Goal: Task Accomplishment & Management: Use online tool/utility

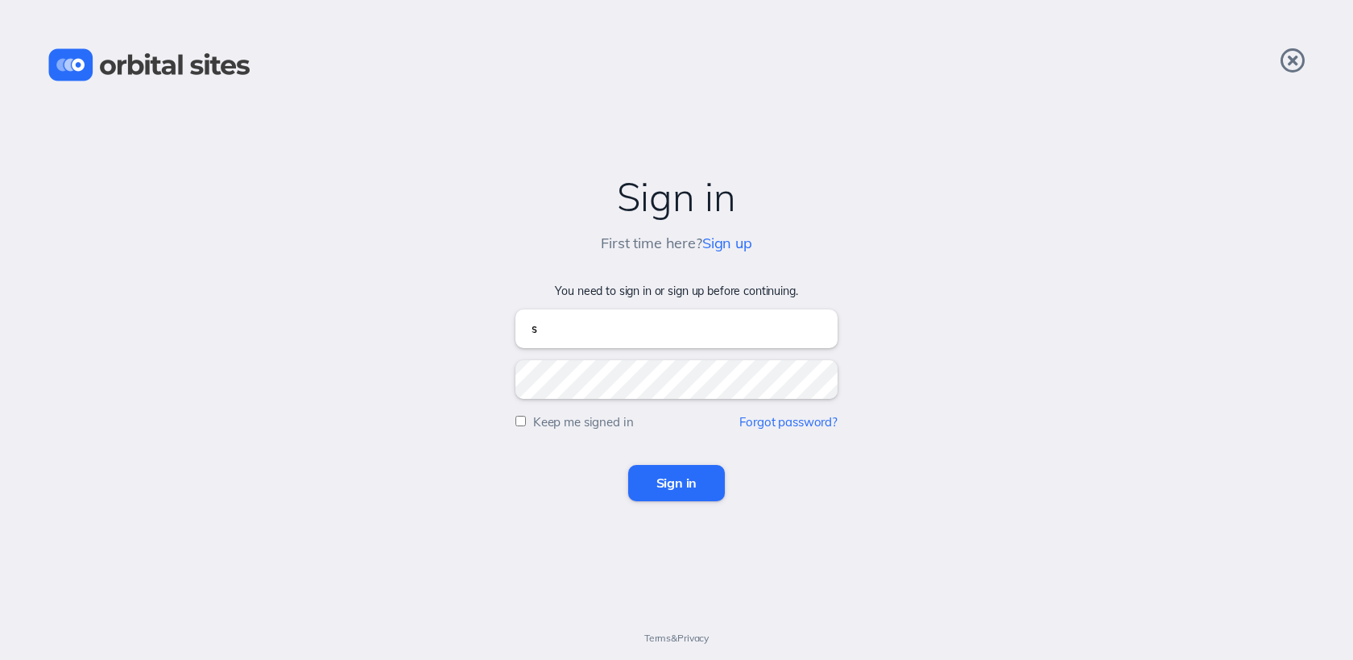
type input "[EMAIL_ADDRESS][DOMAIN_NAME]"
click at [628, 465] on input "Sign in" at bounding box center [676, 482] width 97 height 35
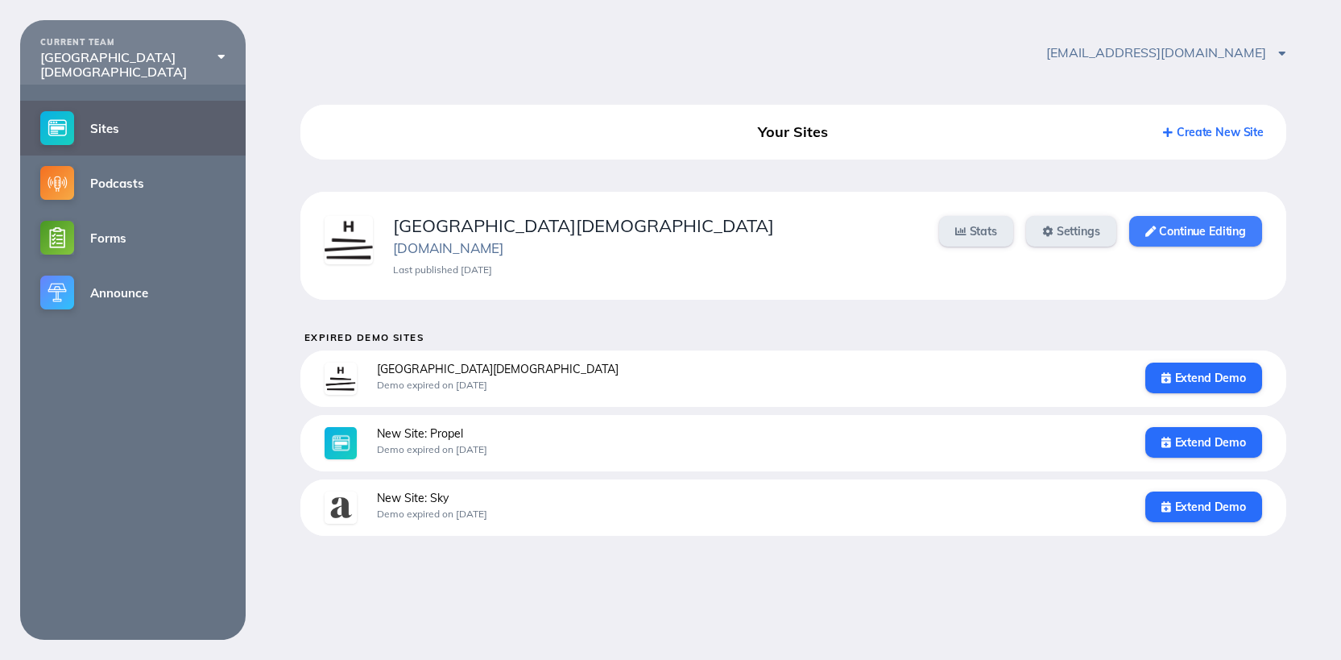
click at [1232, 227] on link "Continue Editing" at bounding box center [1195, 231] width 133 height 31
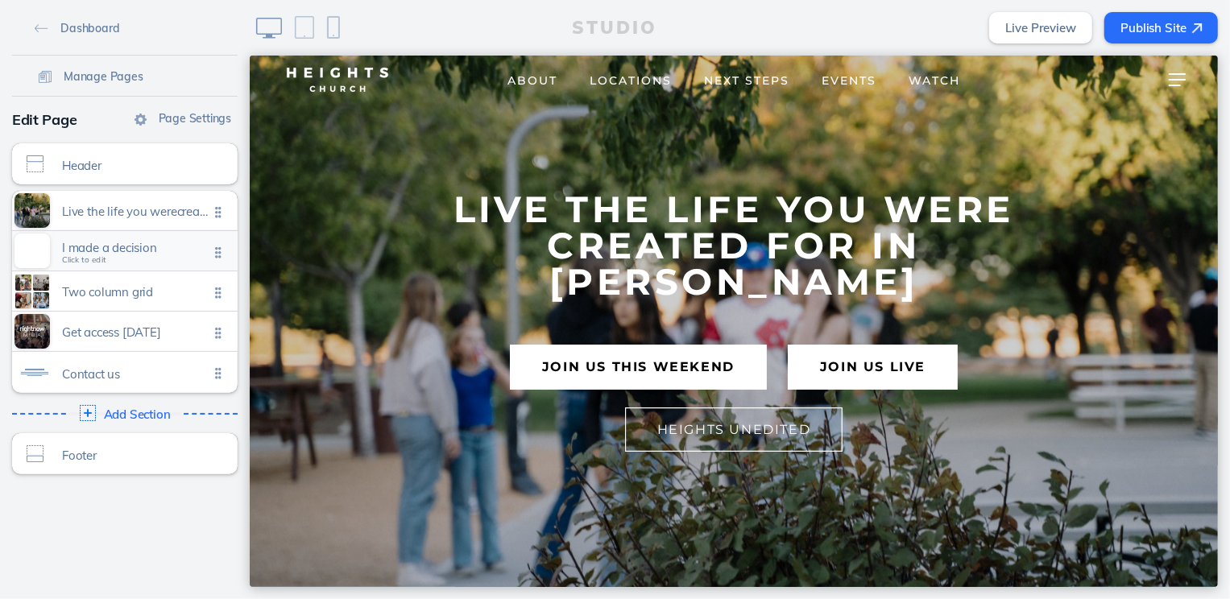
click at [97, 255] on span "Click to edit" at bounding box center [84, 260] width 44 height 10
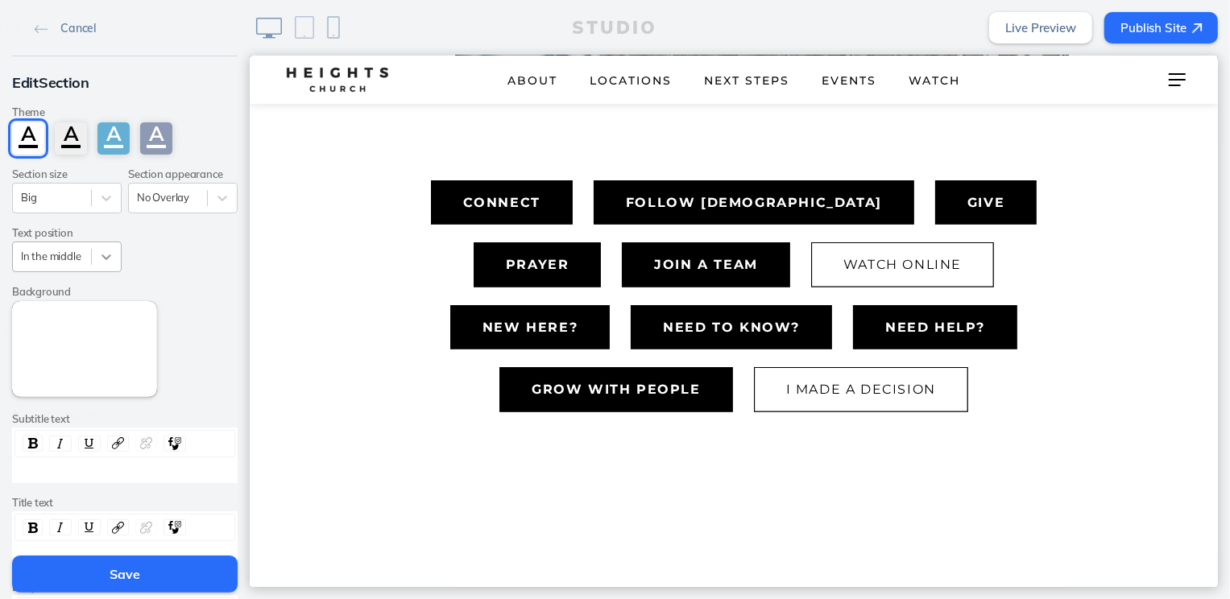
scroll to position [532, 0]
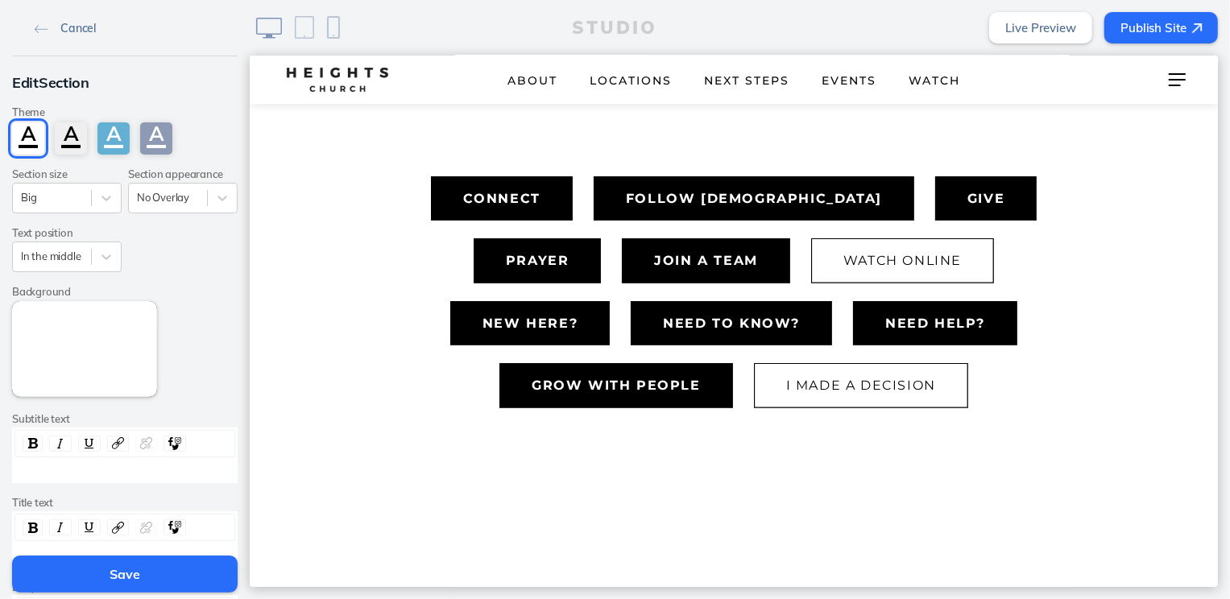
click at [63, 28] on span "Cancel" at bounding box center [77, 28] width 35 height 14
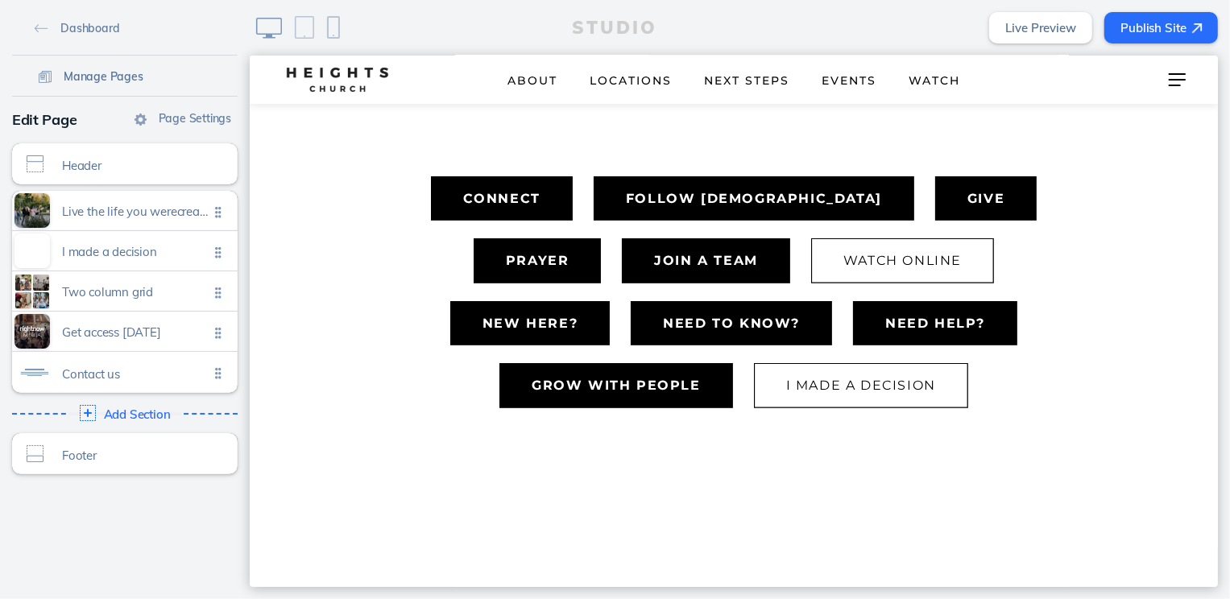
click at [90, 76] on span "Manage Pages" at bounding box center [104, 76] width 80 height 14
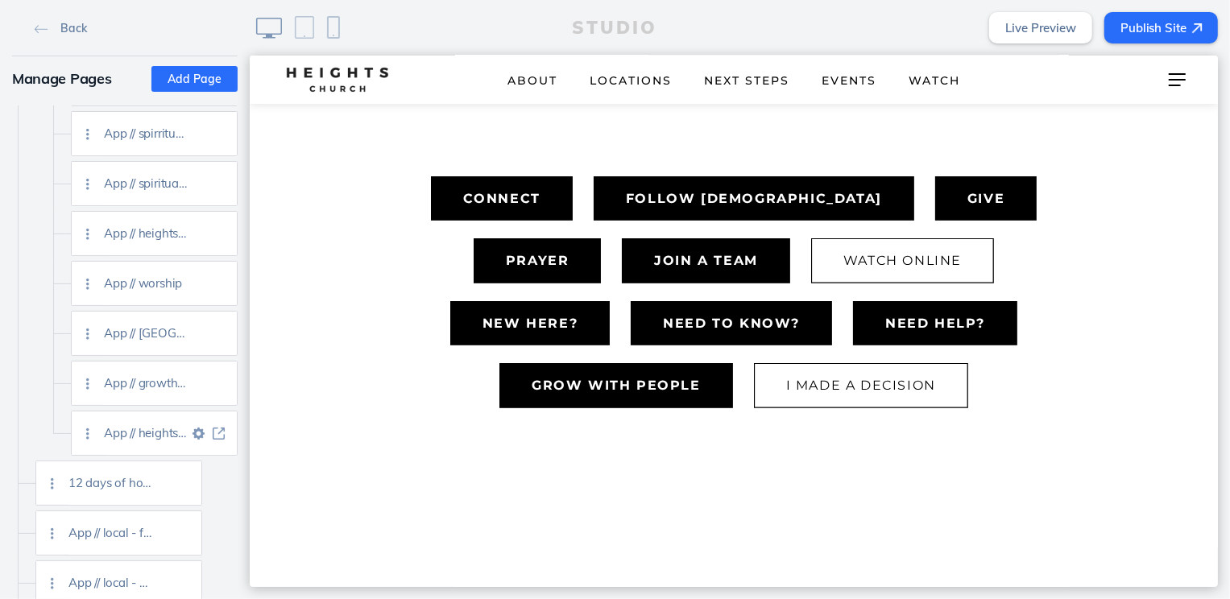
scroll to position [2652, 0]
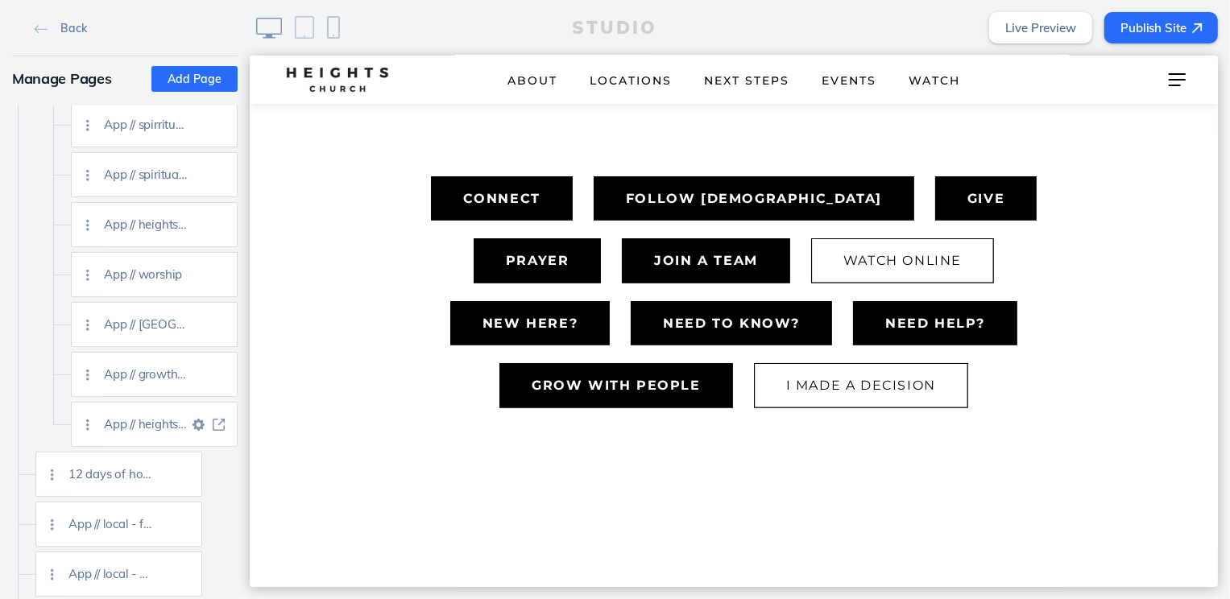
click at [214, 424] on img at bounding box center [219, 425] width 12 height 12
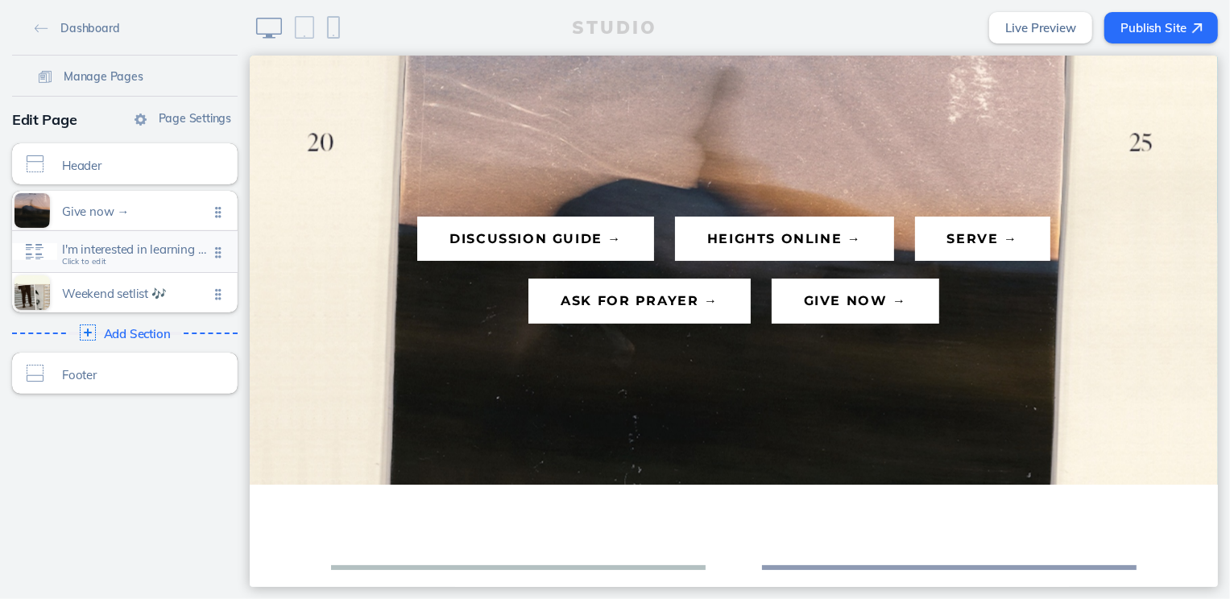
click at [172, 263] on div "I'm interested in learning more Click to edit" at bounding box center [125, 251] width 226 height 41
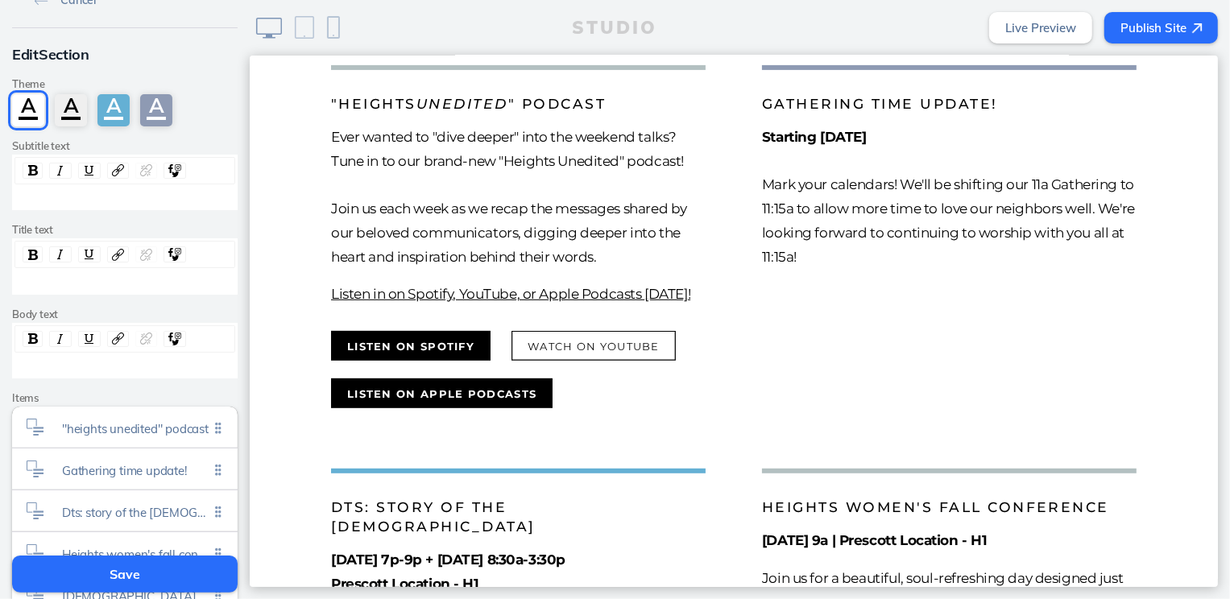
scroll to position [64, 0]
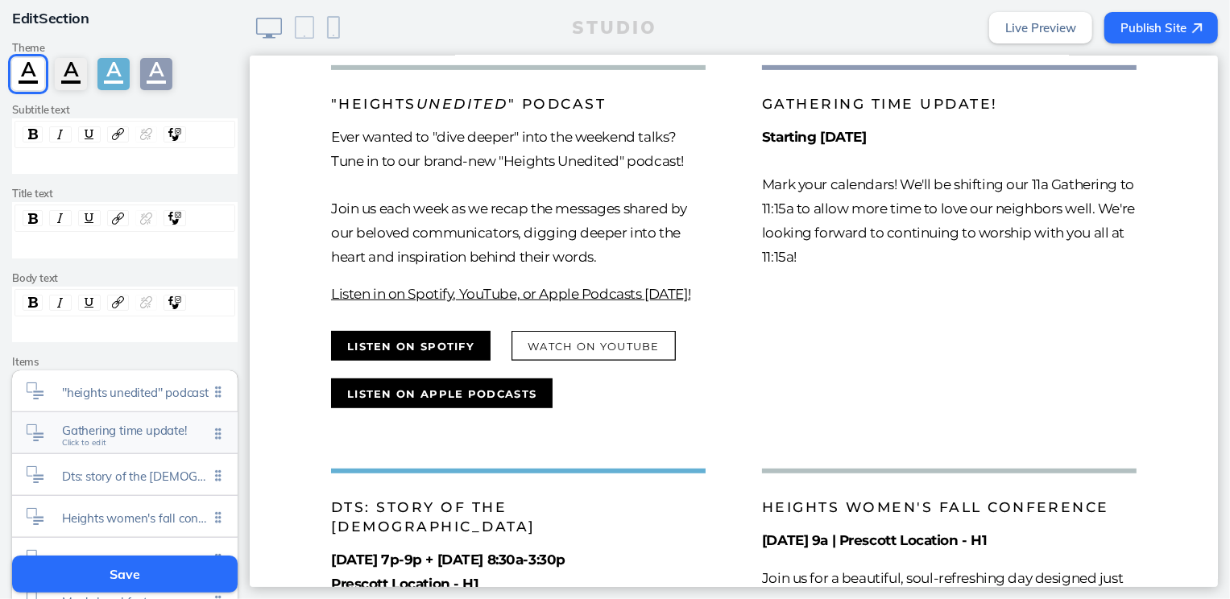
click at [136, 429] on span "Gathering time update!" at bounding box center [135, 431] width 147 height 14
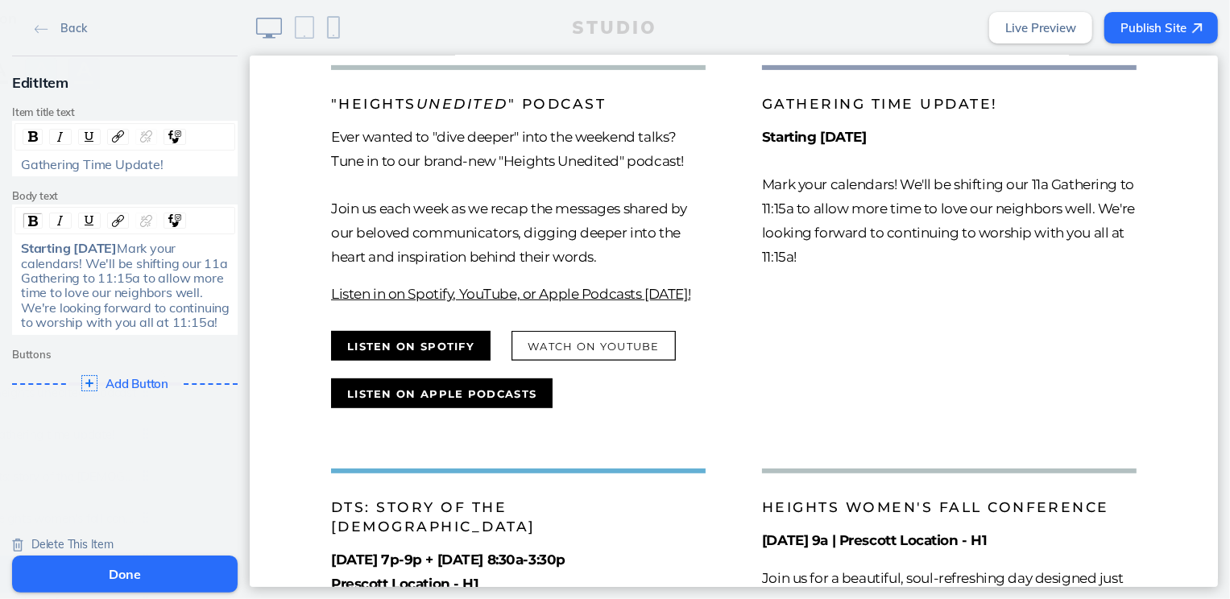
scroll to position [37, 0]
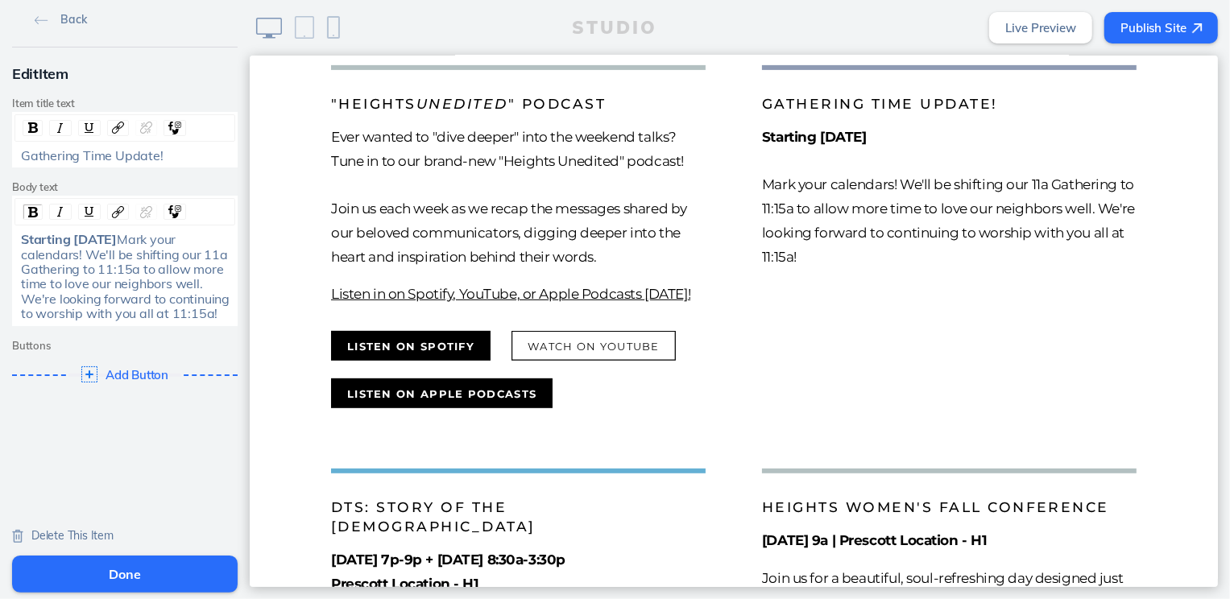
click at [93, 537] on span "Delete This Item" at bounding box center [72, 535] width 82 height 14
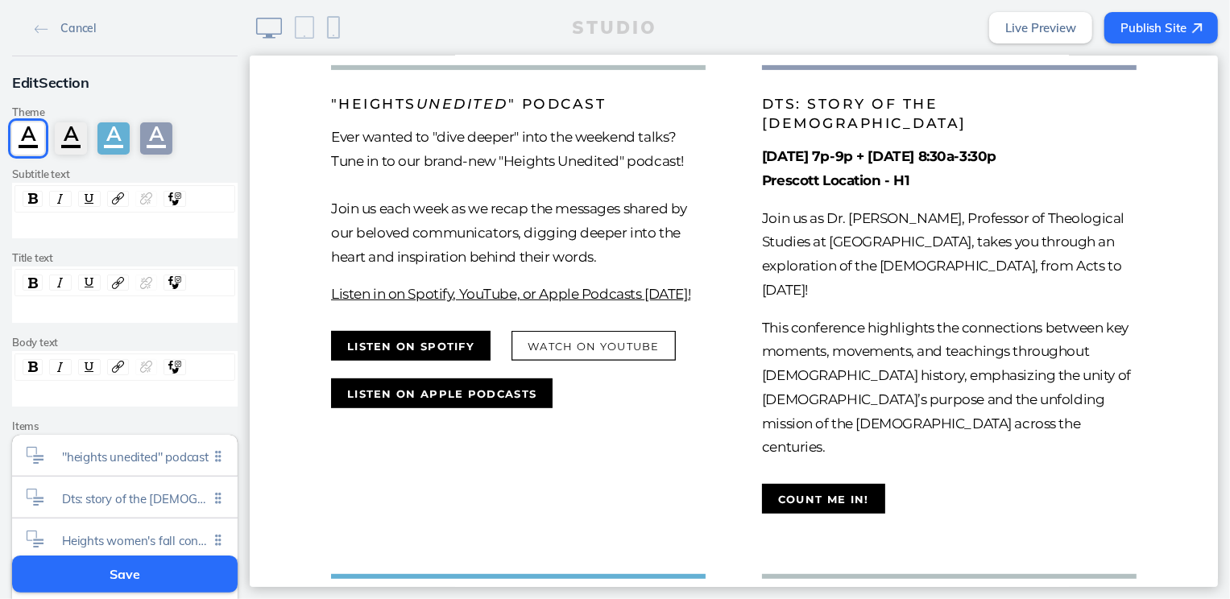
scroll to position [537, 0]
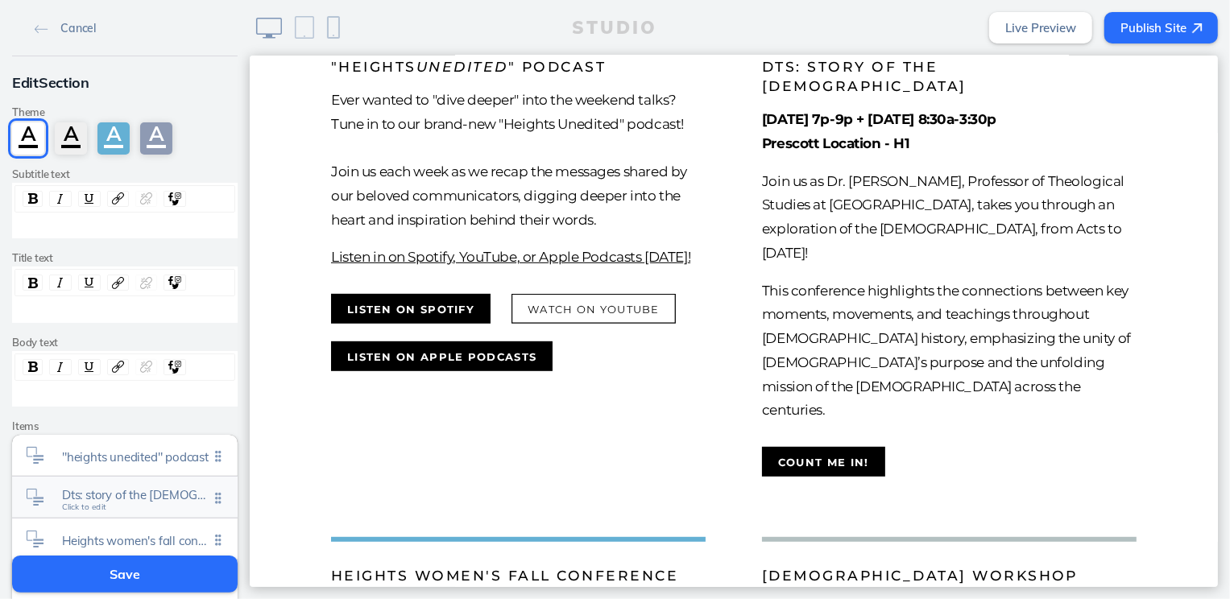
click at [128, 499] on span "Dts: story of the [DEMOGRAPHIC_DATA]" at bounding box center [135, 495] width 147 height 14
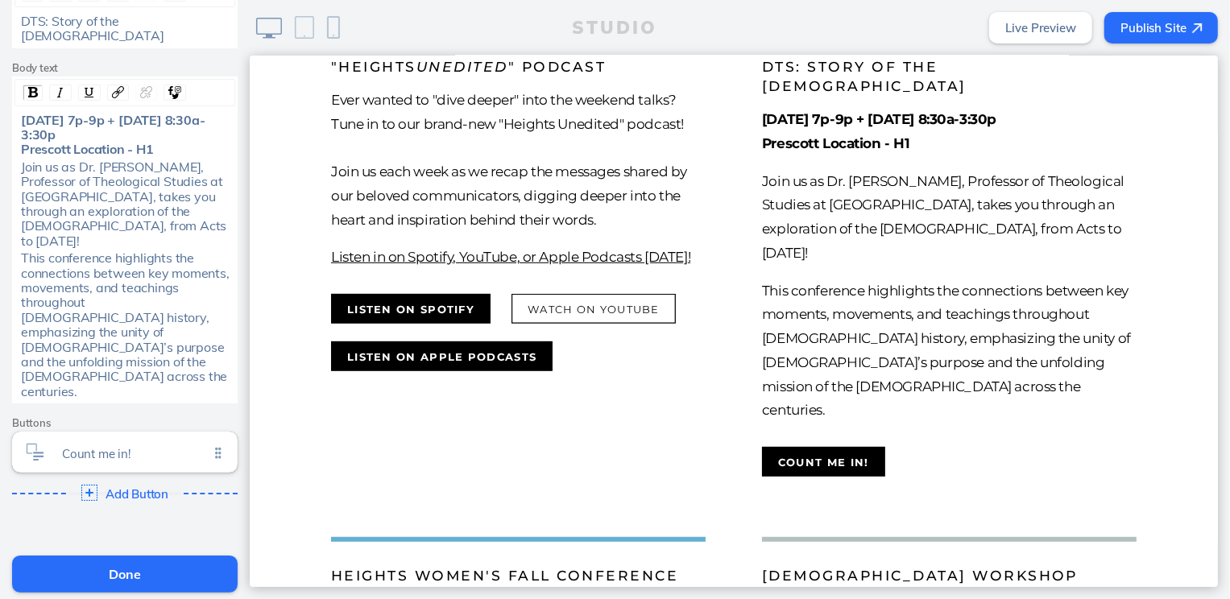
scroll to position [187, 0]
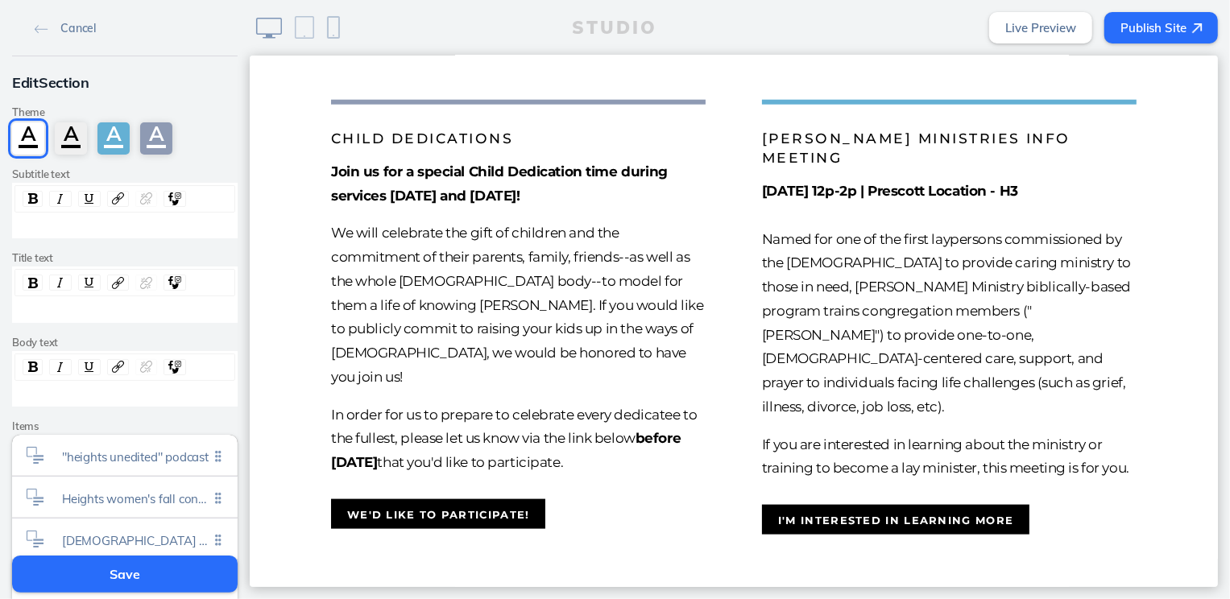
scroll to position [1320, 0]
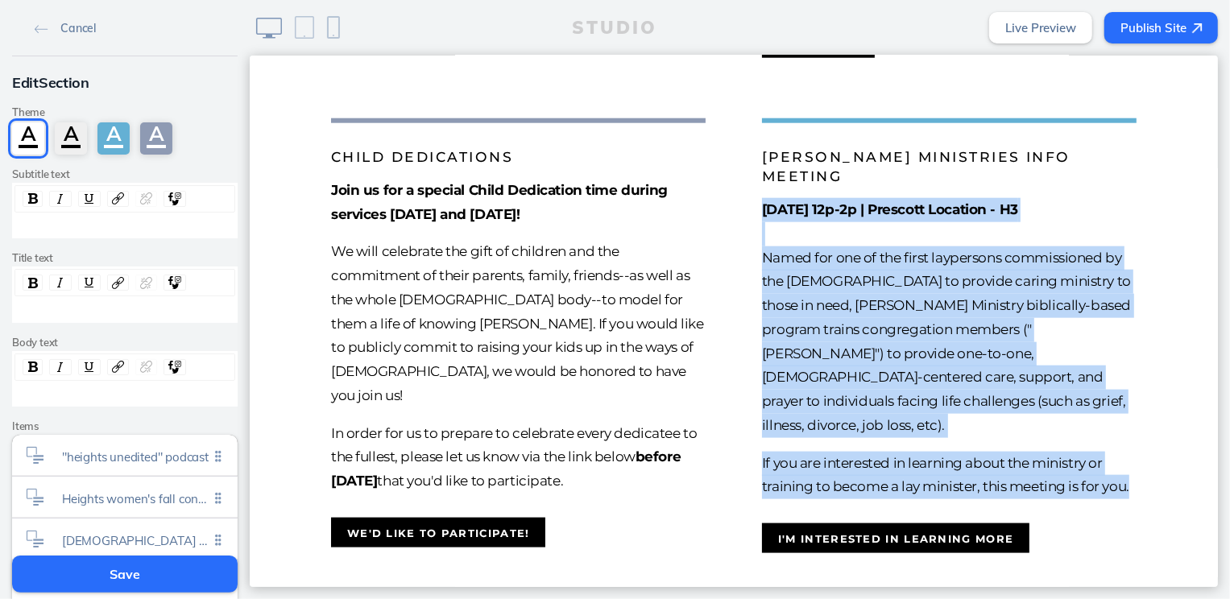
drag, startPoint x: 1129, startPoint y: 505, endPoint x: 731, endPoint y: 255, distance: 470.2
click at [733, 255] on li "[PERSON_NAME] Ministries Info Meeting [DATE] 12p-2p | Prescott Location - H3 Na…" at bounding box center [948, 335] width 431 height 435
click at [801, 553] on button "I'm interested in learning more" at bounding box center [894, 538] width 267 height 30
click at [628, 458] on div "Join us for a special Child Dedication time during services [DATE] and [DATE]! …" at bounding box center [517, 335] width 375 height 315
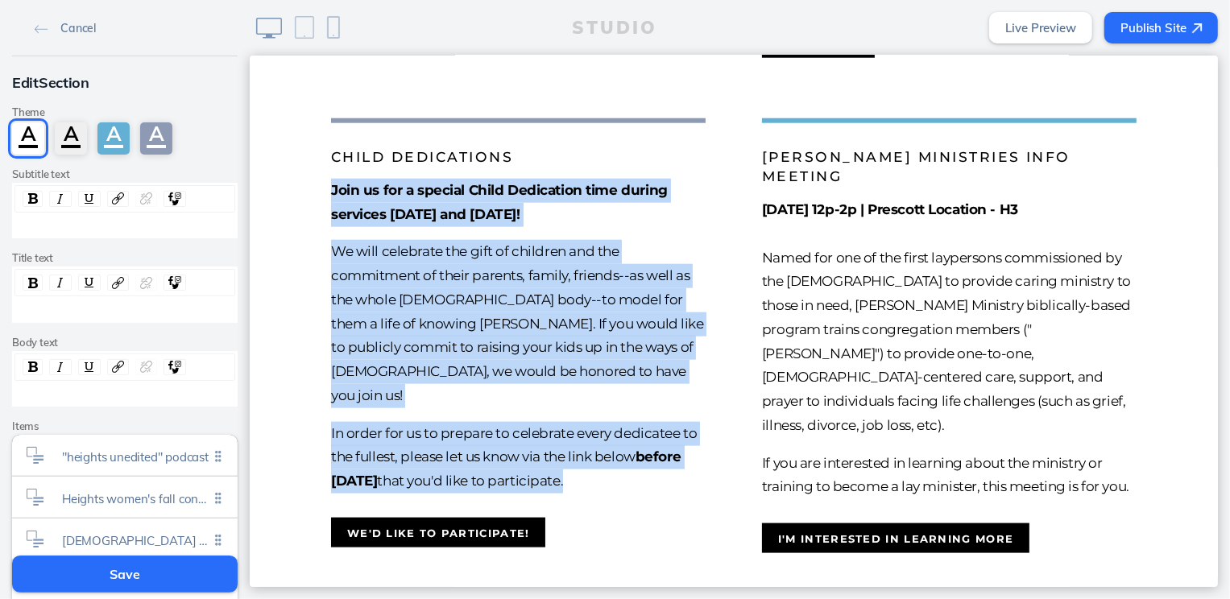
drag, startPoint x: 638, startPoint y: 524, endPoint x: 320, endPoint y: 256, distance: 415.6
click at [320, 256] on li "Child Dedications Join us for a special Child Dedication time during services […" at bounding box center [517, 335] width 431 height 435
copy div "Join us for a special Child Dedication time during services [DATE] and [DATE]! …"
click at [478, 547] on button "We'd like to participate!" at bounding box center [437, 532] width 214 height 30
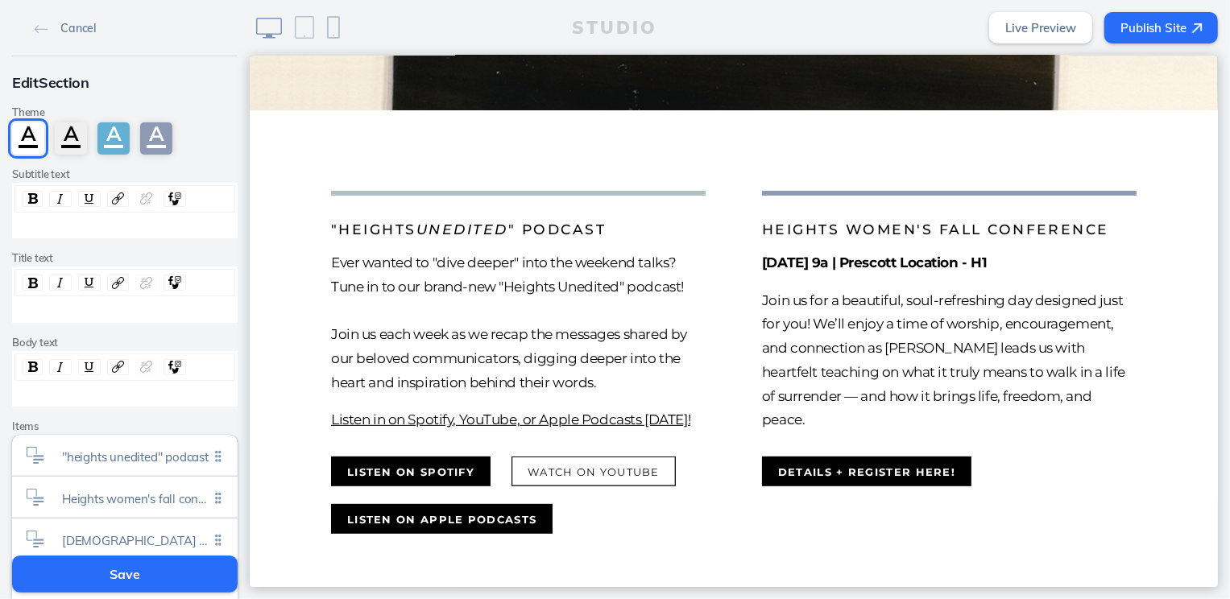
scroll to position [0, 0]
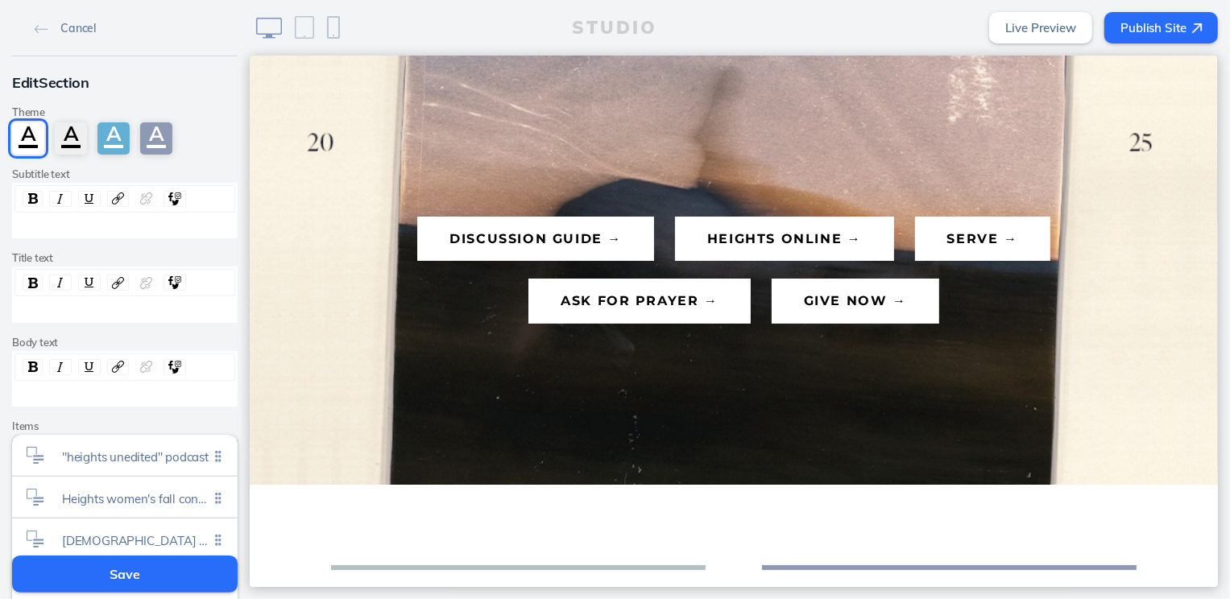
click at [165, 586] on button "Save" at bounding box center [125, 574] width 226 height 37
